Goal: Navigation & Orientation: Go to known website

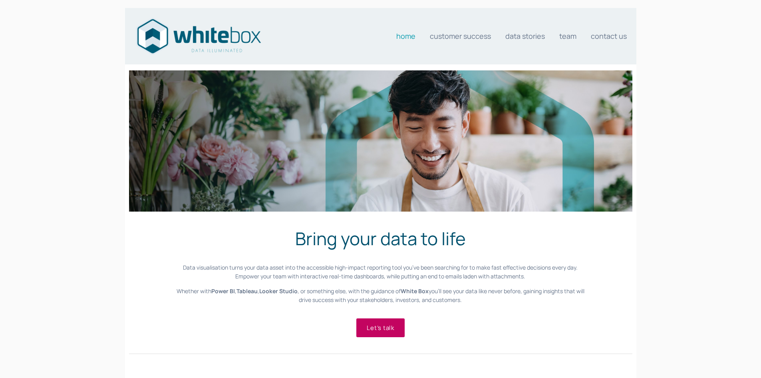
click at [411, 39] on link "Home" at bounding box center [405, 36] width 19 height 16
